Goal: Find contact information: Find contact information

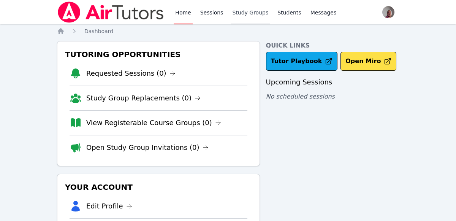
click at [250, 11] on link "Study Groups" at bounding box center [249, 12] width 39 height 24
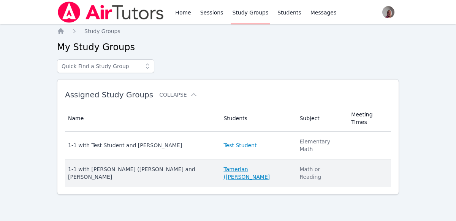
click at [264, 165] on link "Tamerlan ([PERSON_NAME]" at bounding box center [256, 172] width 67 height 15
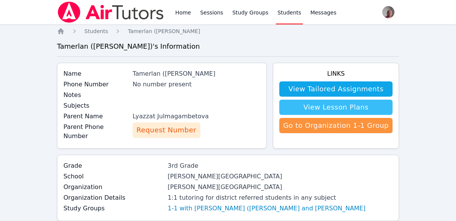
click at [366, 106] on link "View Lesson Plans" at bounding box center [335, 106] width 113 height 15
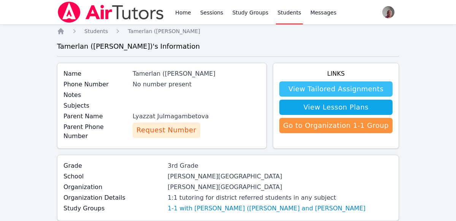
click at [345, 85] on link "View Tailored Assignments" at bounding box center [335, 88] width 113 height 15
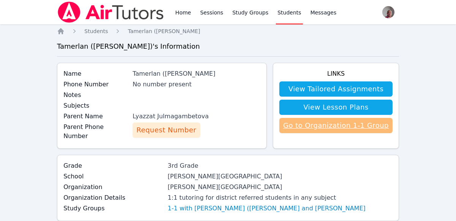
click at [361, 123] on link "Go to Organization 1-1 Group" at bounding box center [335, 125] width 113 height 15
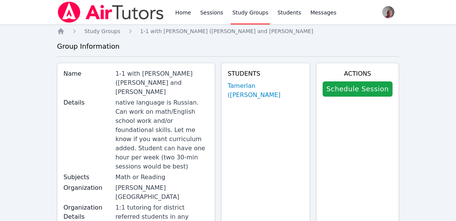
click at [240, 10] on link "Study Groups" at bounding box center [249, 12] width 39 height 24
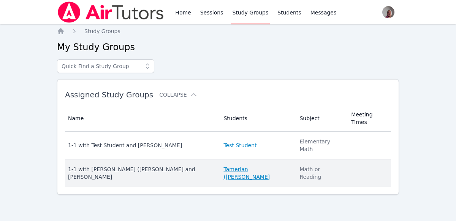
click at [254, 165] on link "Tamerlan ([PERSON_NAME]" at bounding box center [256, 172] width 67 height 15
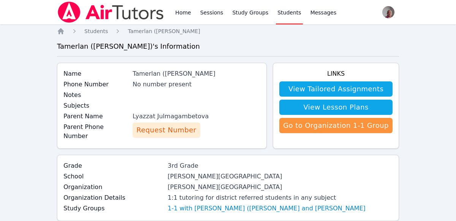
click at [173, 126] on span "Request Number" at bounding box center [166, 130] width 60 height 11
click at [318, 11] on span "Messages" at bounding box center [323, 13] width 26 height 8
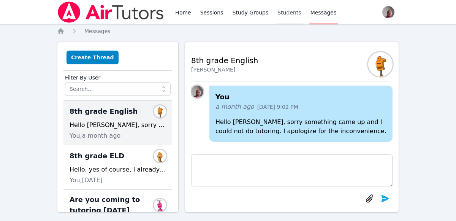
click at [278, 11] on link "Students" at bounding box center [289, 12] width 27 height 24
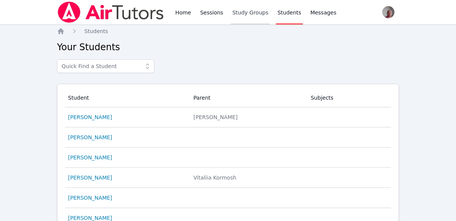
click at [251, 10] on link "Study Groups" at bounding box center [249, 12] width 39 height 24
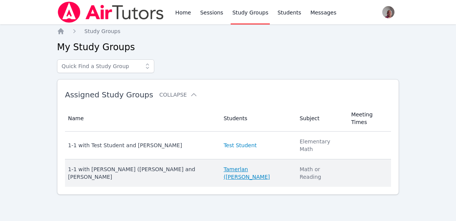
click at [252, 165] on link "Tamerlan ([PERSON_NAME]" at bounding box center [256, 172] width 67 height 15
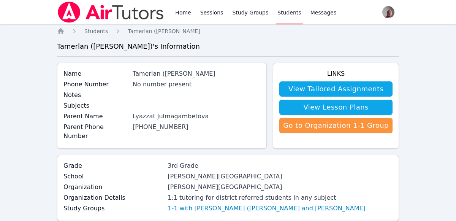
click at [164, 129] on link "(812) 534-4247" at bounding box center [161, 126] width 56 height 7
click at [283, 13] on link "Students" at bounding box center [289, 12] width 27 height 24
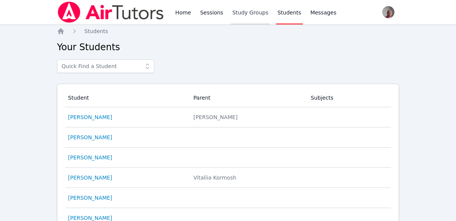
click at [233, 12] on link "Study Groups" at bounding box center [249, 12] width 39 height 24
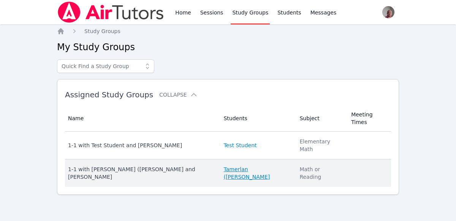
click at [252, 165] on link "Tamerlan ([PERSON_NAME]" at bounding box center [256, 172] width 67 height 15
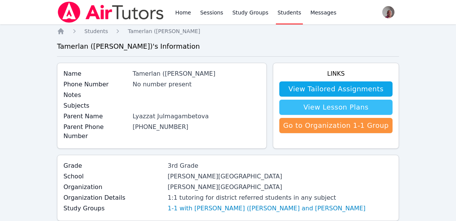
click at [366, 107] on link "View Lesson Plans" at bounding box center [335, 106] width 113 height 15
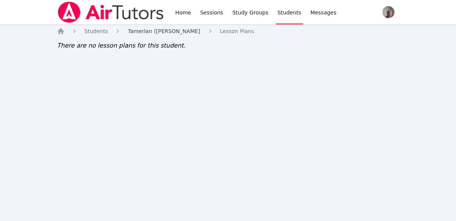
click at [167, 28] on span "Tamerlan ([PERSON_NAME]" at bounding box center [164, 31] width 72 height 6
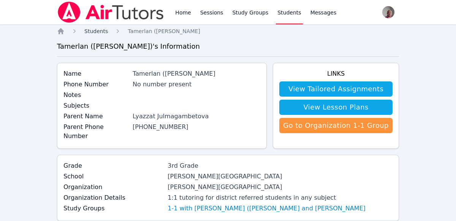
click at [93, 32] on span "Students" at bounding box center [96, 31] width 24 height 6
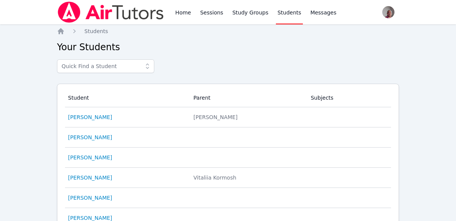
click at [276, 14] on link "Students" at bounding box center [289, 12] width 27 height 24
click at [237, 13] on link "Study Groups" at bounding box center [249, 12] width 39 height 24
